Goal: Check status

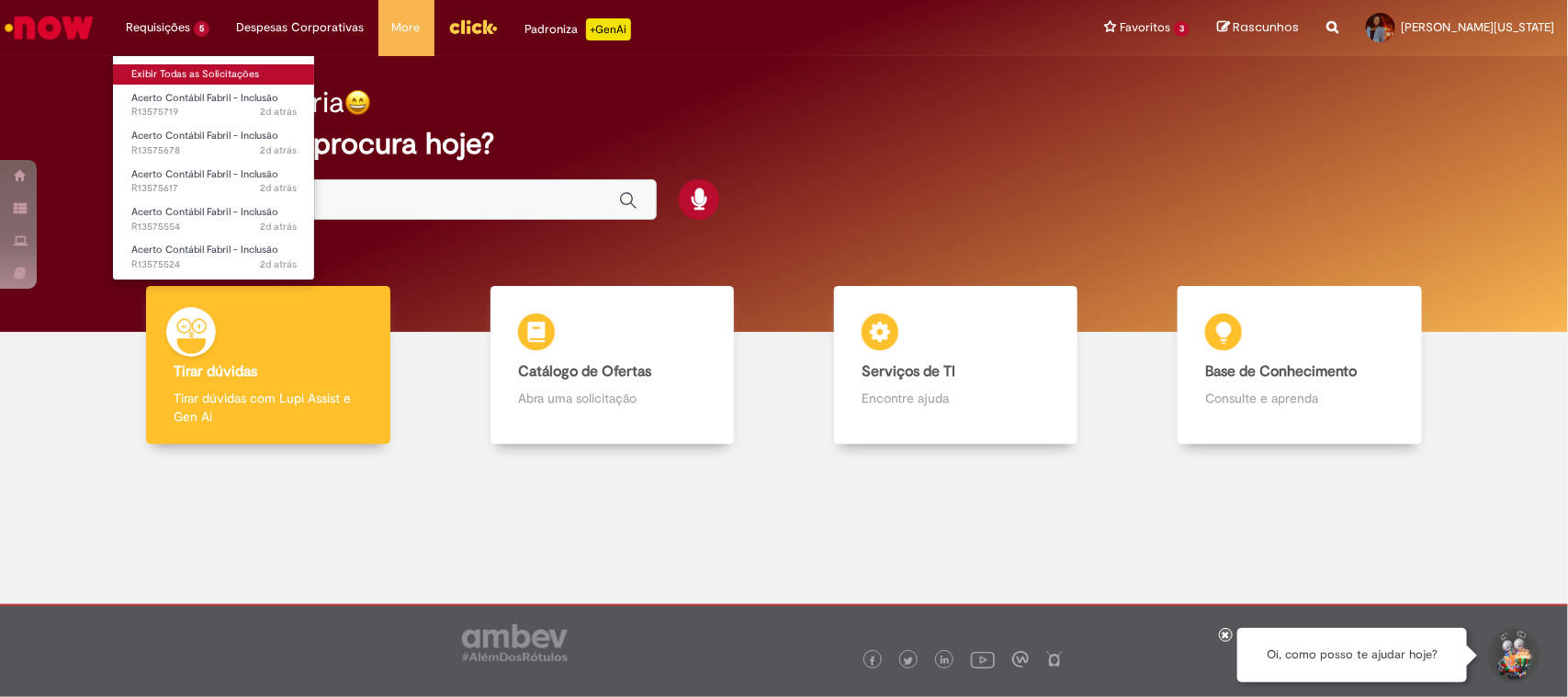
click at [191, 71] on link "Exibir Todas as Solicitações" at bounding box center [214, 74] width 202 height 20
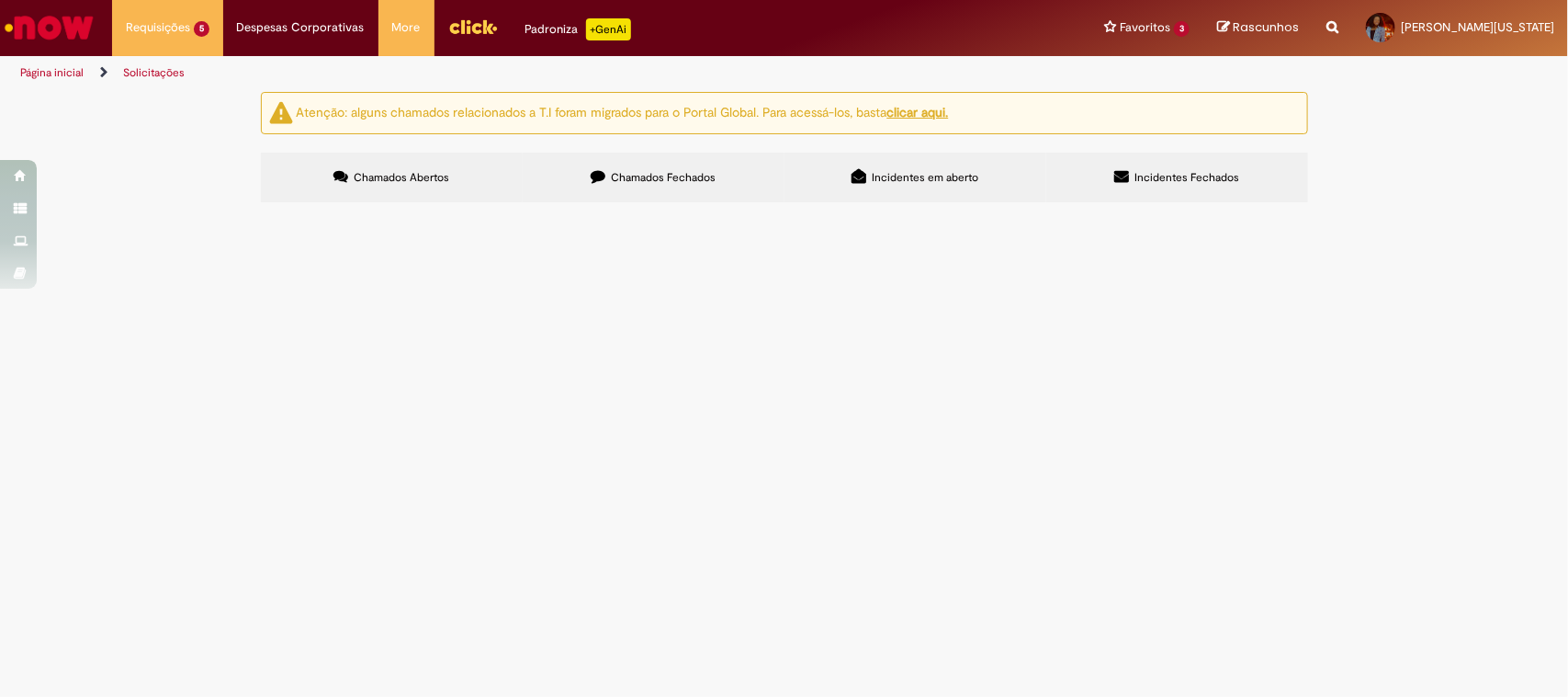
click at [0, 0] on span "Acerto Contábil Fabril - Inclusão" at bounding box center [0, 0] width 0 height 0
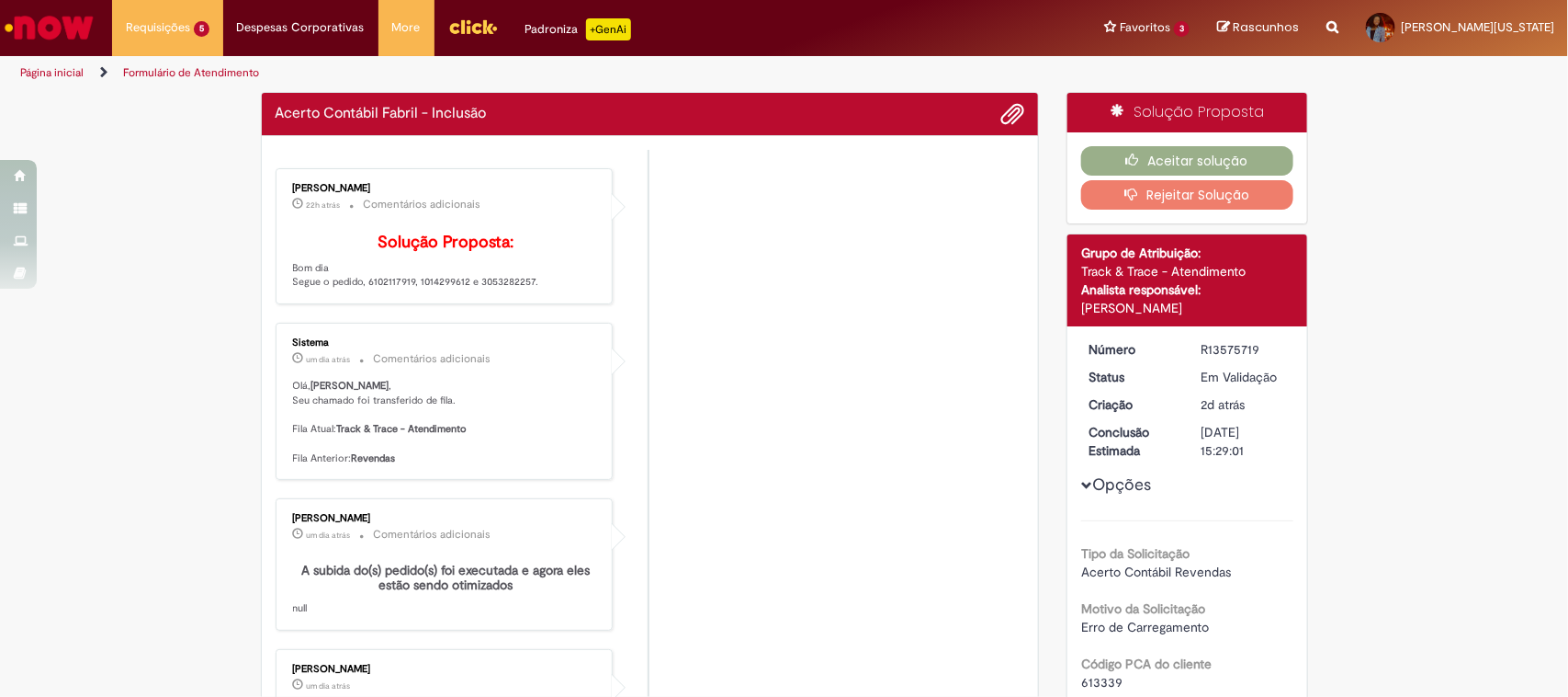
click at [514, 290] on p "Solução Proposta: Bom dia Segue o pedido, 6102117919, 1014299612 e 3053282257." at bounding box center [446, 261] width 306 height 56
copy p "3053282257"
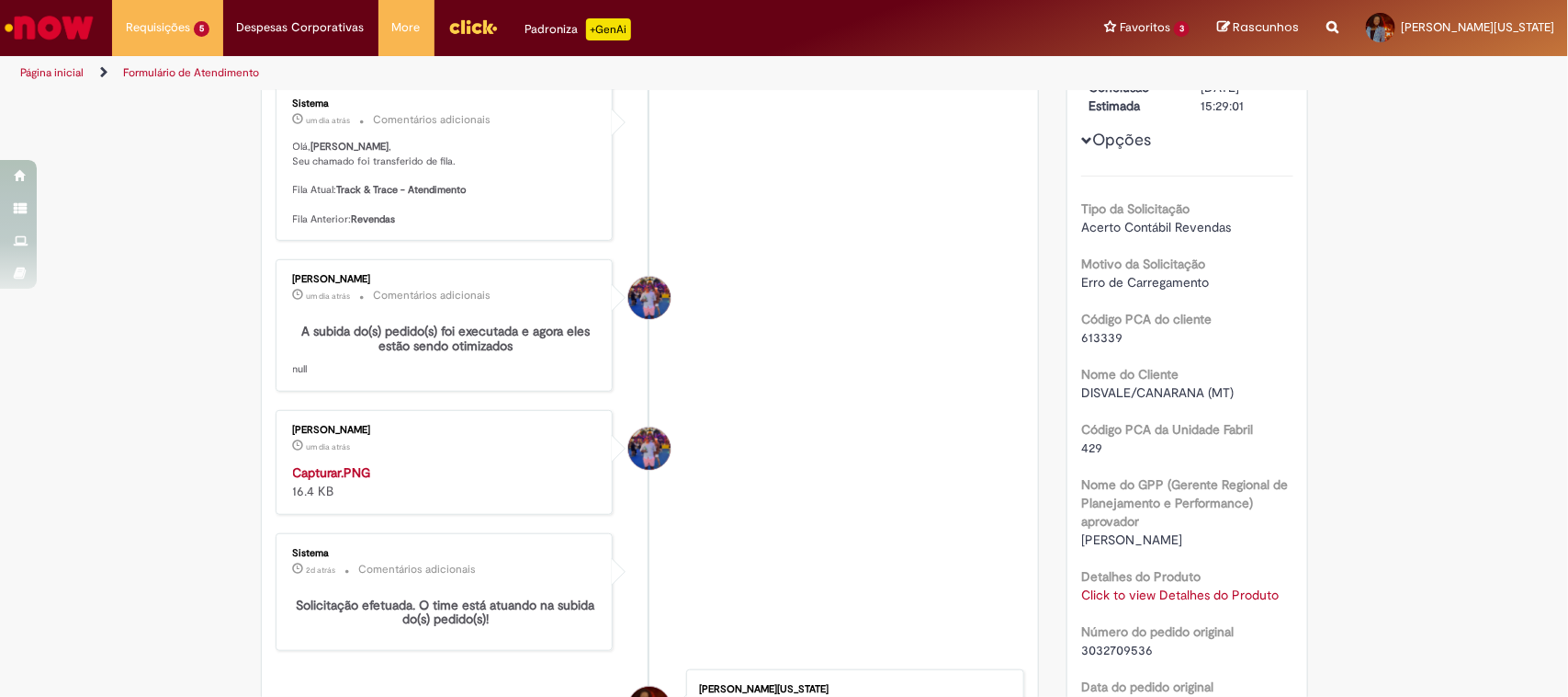
scroll to position [575, 0]
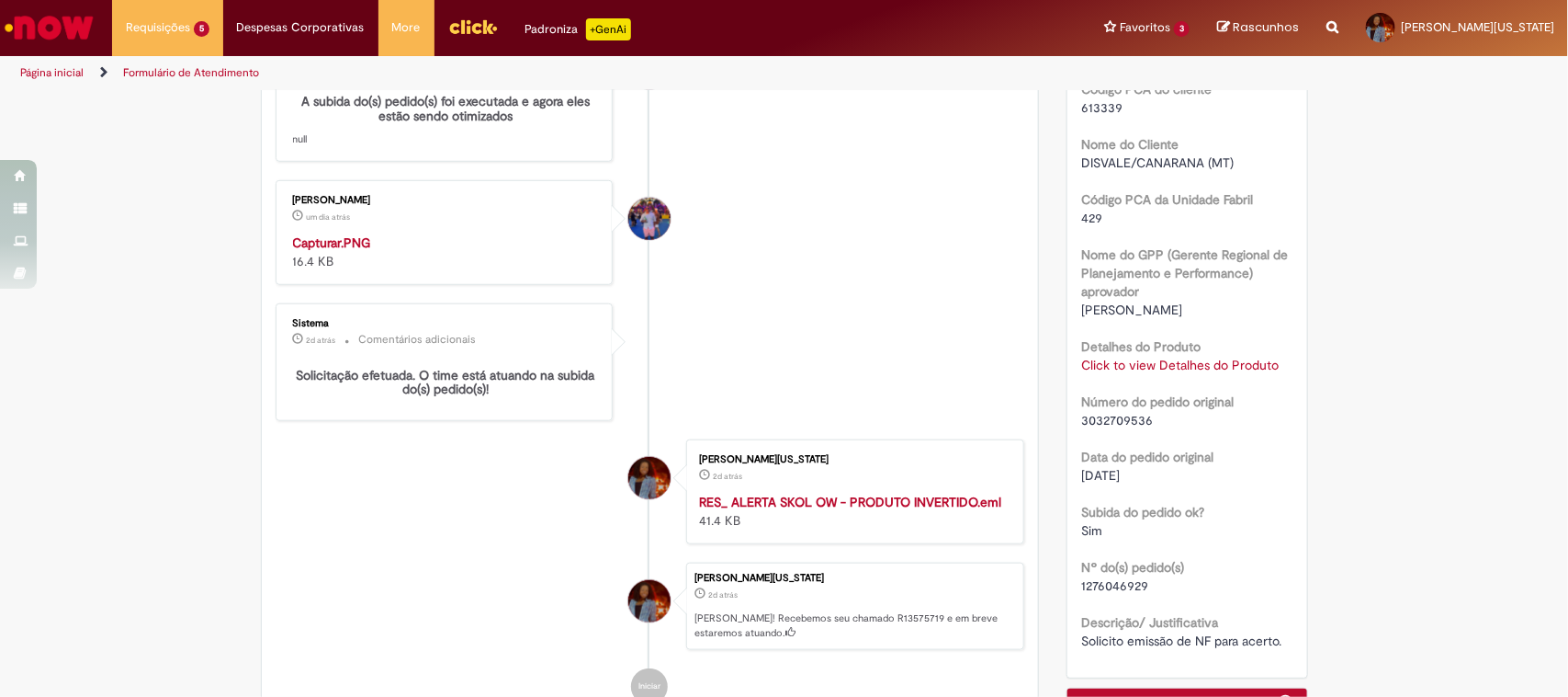
click at [1174, 361] on link "Click to view Detalhes do Produto" at bounding box center [1179, 365] width 197 height 17
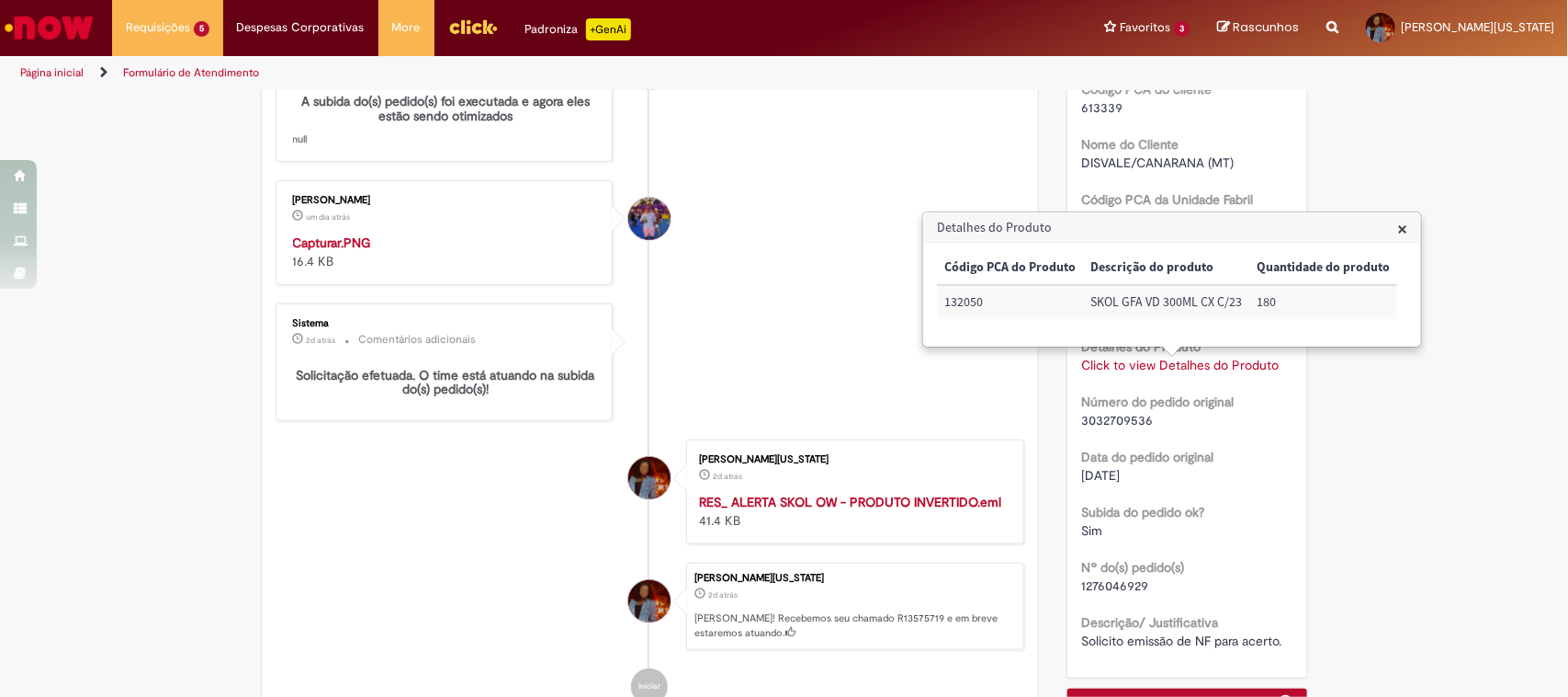
scroll to position [344, 0]
